Goal: Task Accomplishment & Management: Use online tool/utility

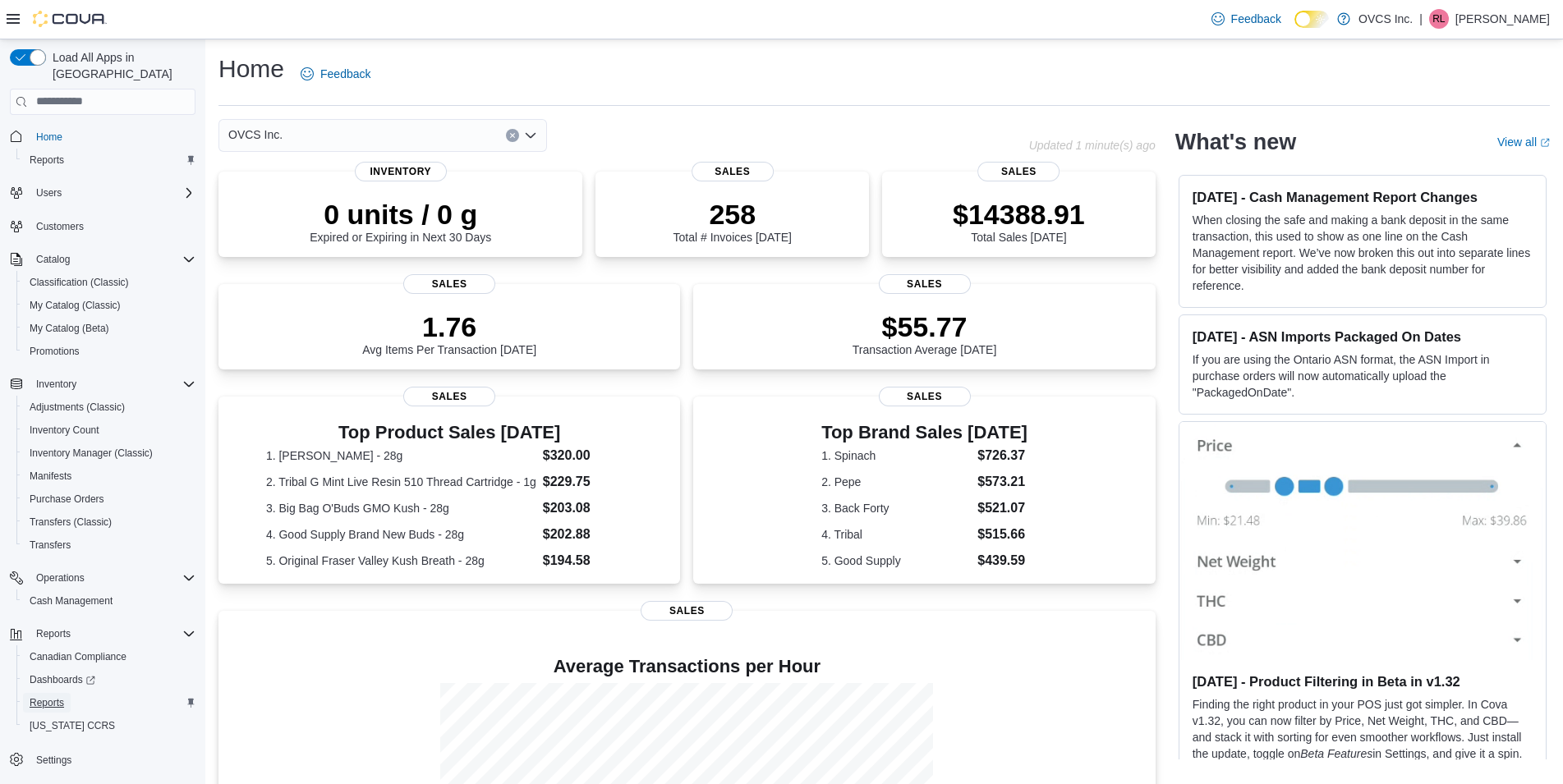
click at [50, 696] on span "Reports" at bounding box center [47, 703] width 34 height 13
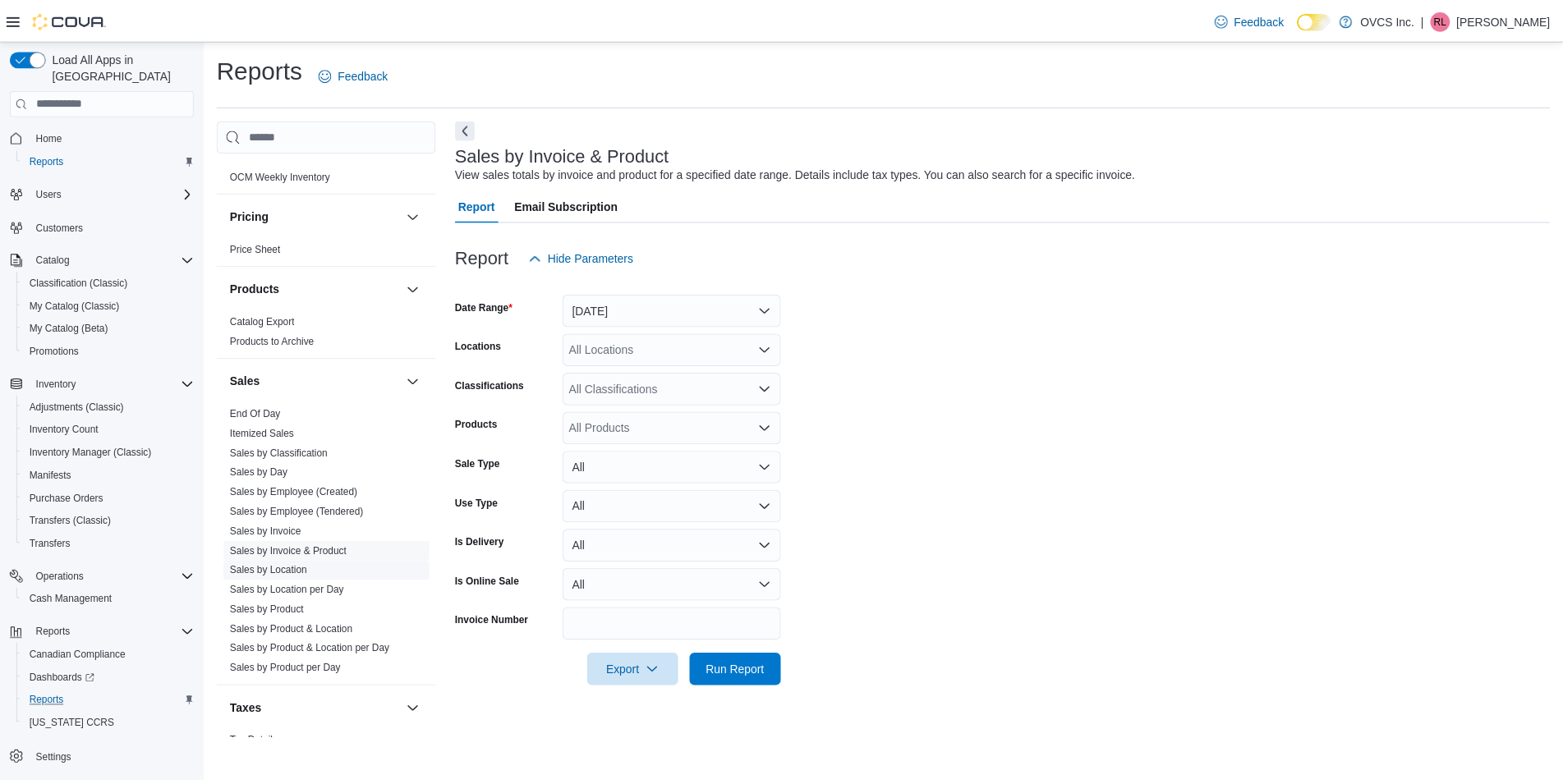
scroll to position [995, 0]
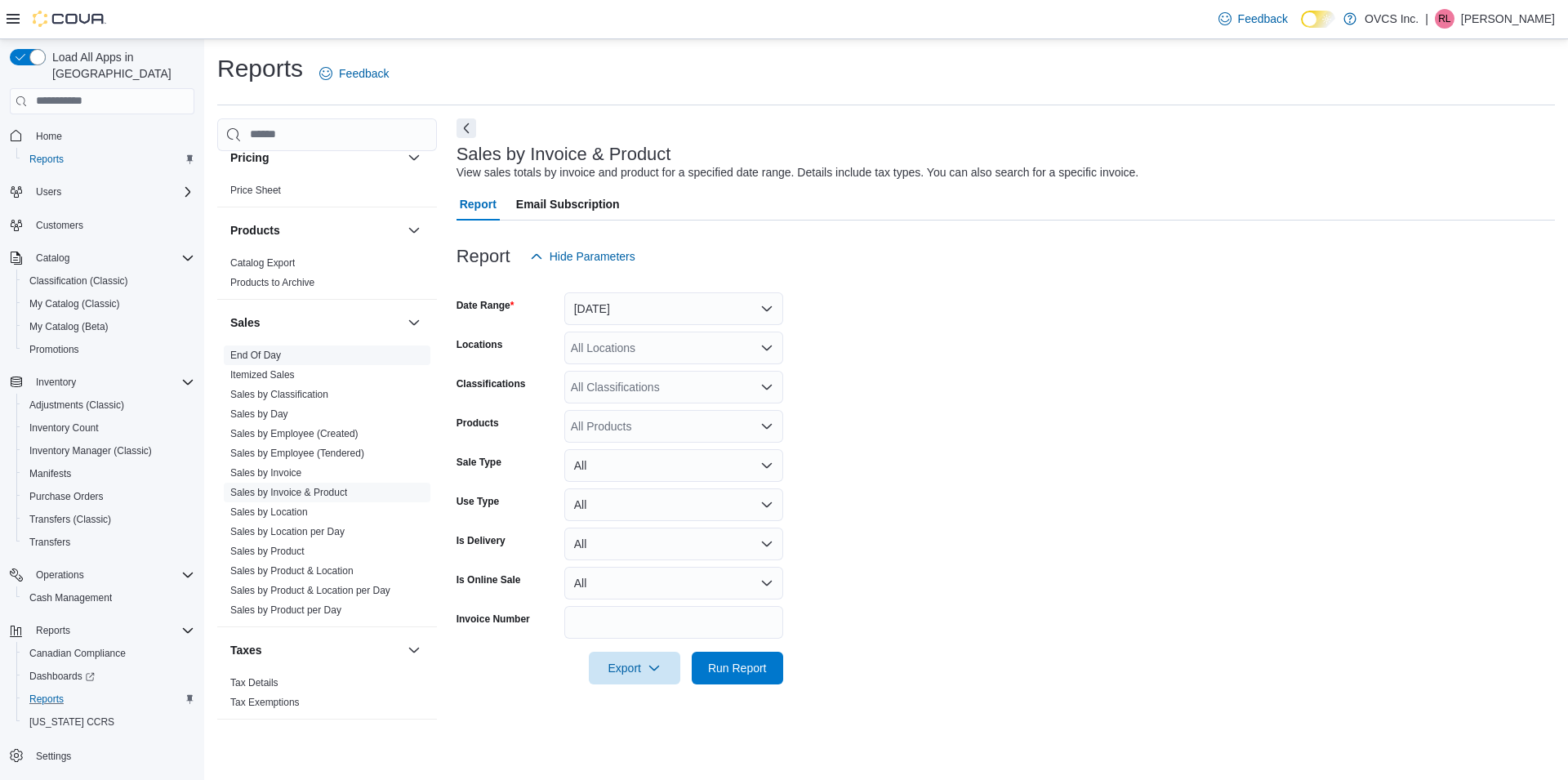
click at [256, 353] on link "End Of Day" at bounding box center [255, 356] width 50 height 12
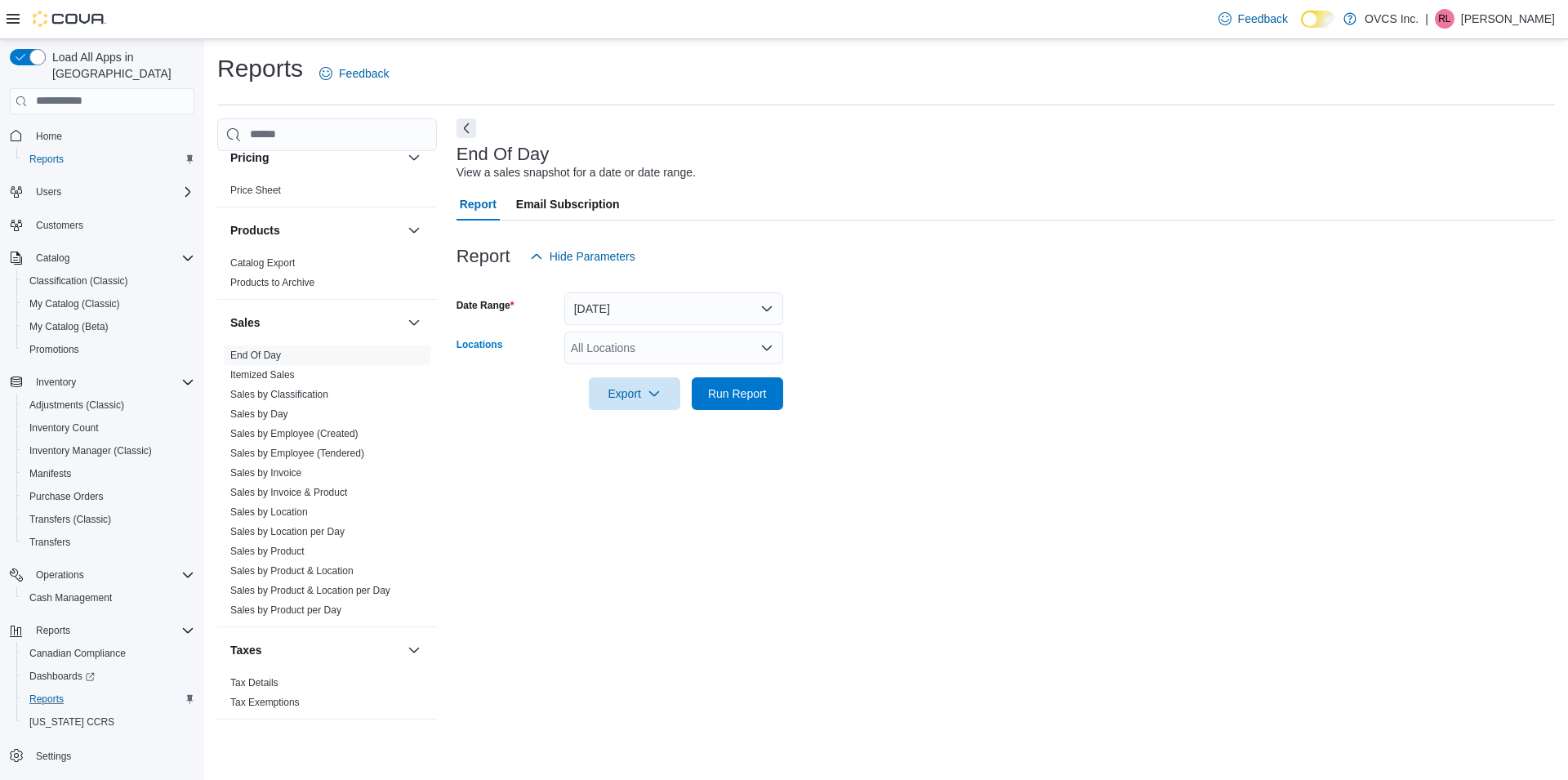
click at [624, 356] on div "All Locations" at bounding box center [673, 348] width 219 height 33
click at [639, 403] on span "OVCS Inc." at bounding box center [626, 400] width 54 height 17
click at [746, 403] on span "Run Report" at bounding box center [737, 393] width 72 height 33
